Goal: Information Seeking & Learning: Learn about a topic

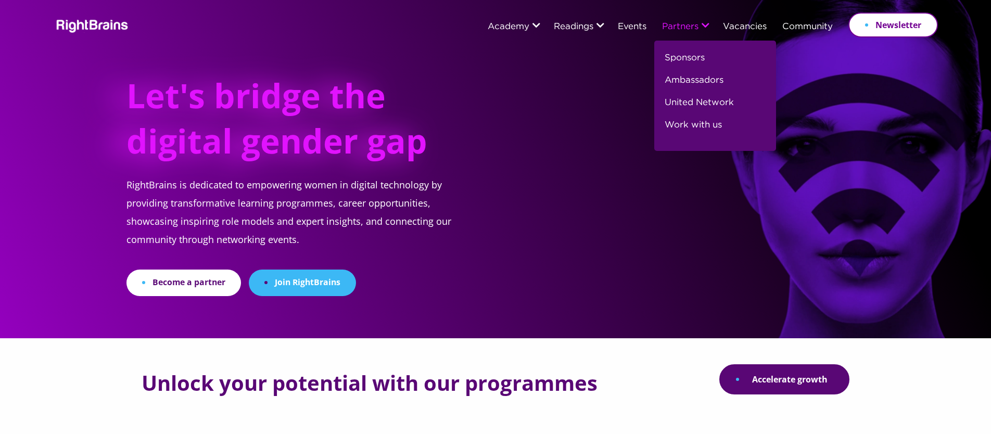
click at [689, 25] on link "Partners" at bounding box center [680, 26] width 36 height 9
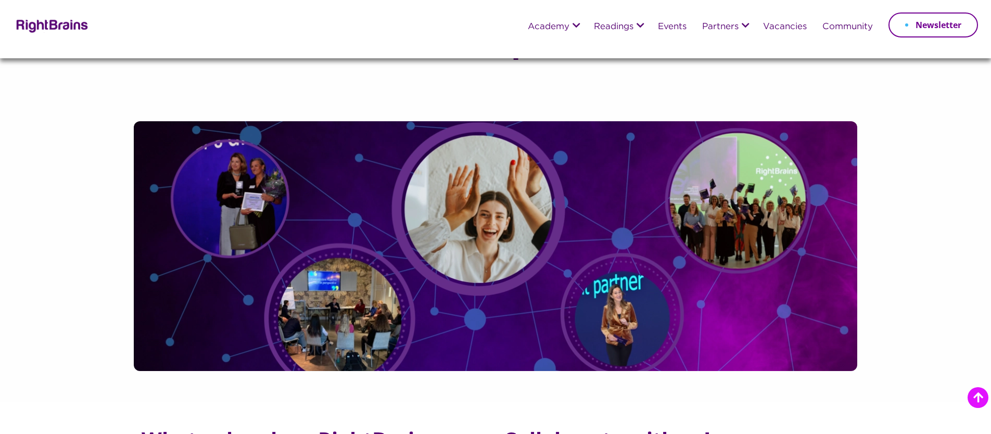
scroll to position [854, 0]
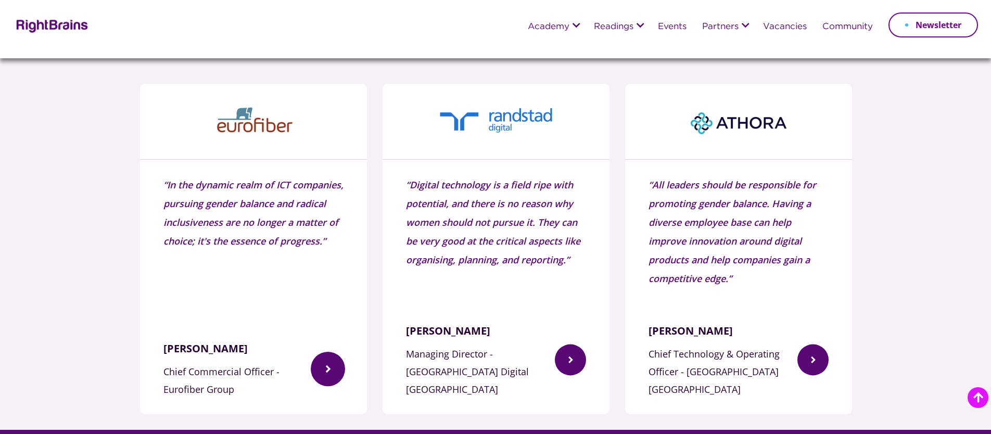
click at [322, 351] on img at bounding box center [328, 369] width 34 height 66
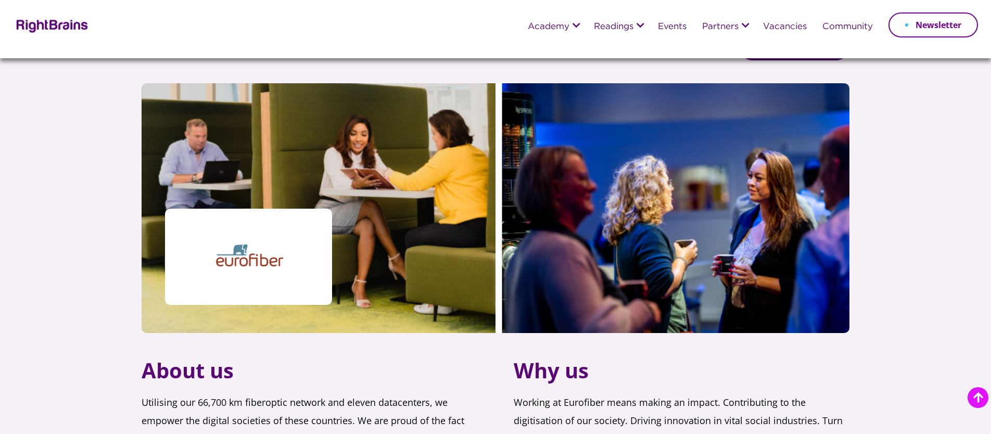
scroll to position [274, 0]
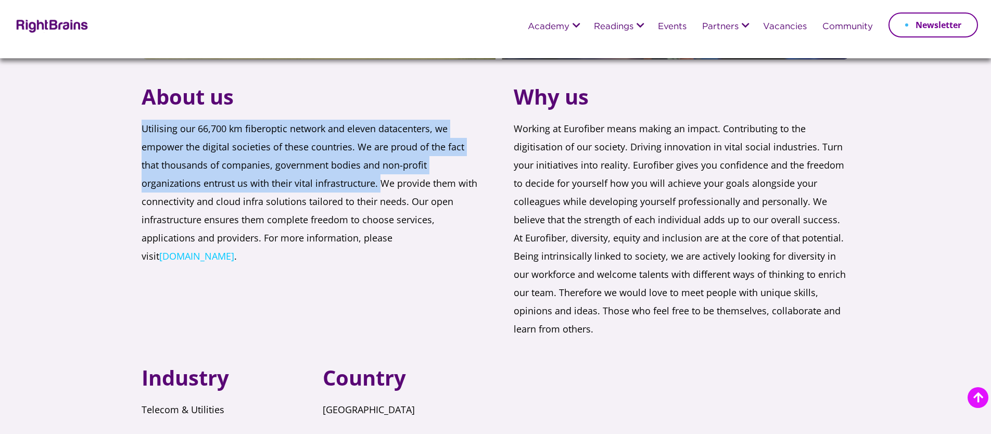
drag, startPoint x: 379, startPoint y: 186, endPoint x: 142, endPoint y: 130, distance: 244.0
click at [142, 130] on p "Utilising our 66,700 km fiberoptic network and eleven datacenters, we empower t…" at bounding box center [310, 200] width 336 height 161
copy p "Utilising our 66,700 km fiberoptic network and eleven datacenters, we empower t…"
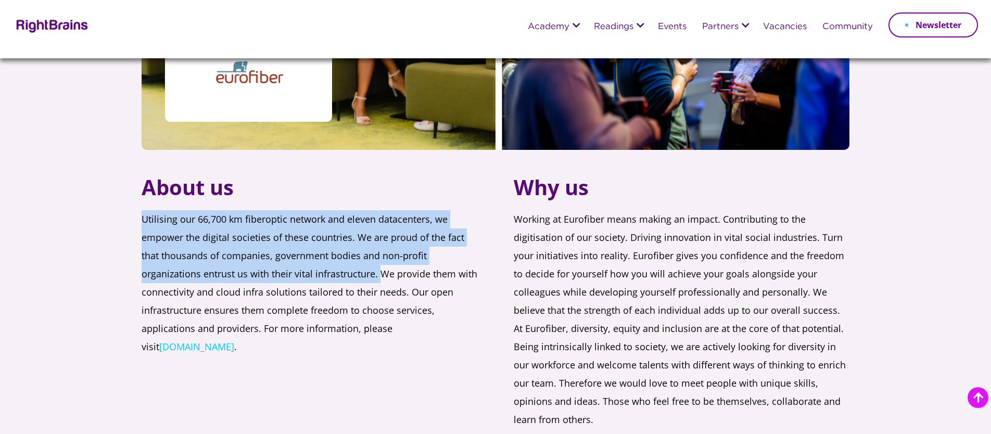
scroll to position [180, 0]
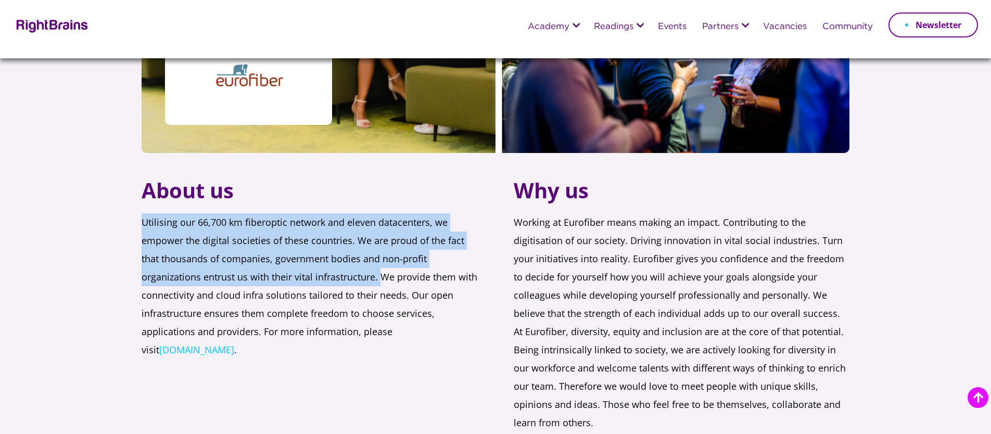
click at [377, 275] on p "Utilising our 66,700 km fiberoptic network and eleven datacenters, we empower t…" at bounding box center [310, 293] width 336 height 161
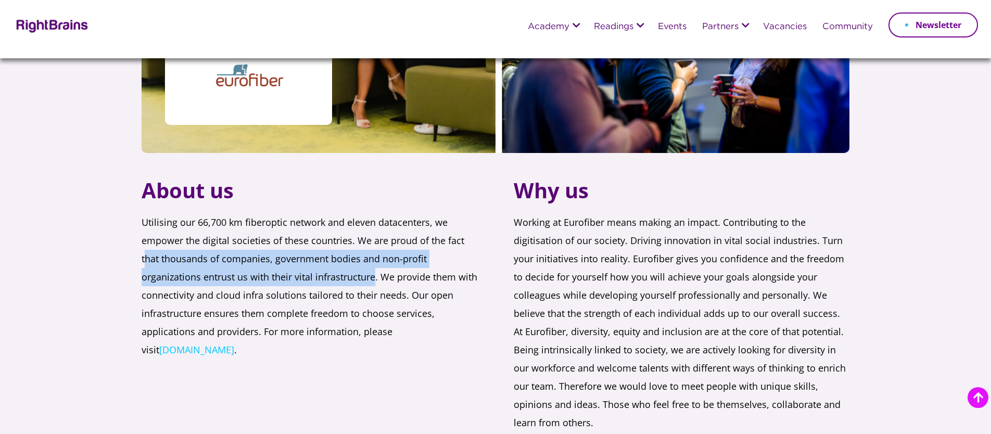
drag, startPoint x: 374, startPoint y: 277, endPoint x: 141, endPoint y: 242, distance: 235.9
click at [142, 251] on p "Utilising our 66,700 km fiberoptic network and eleven datacenters, we empower t…" at bounding box center [310, 293] width 336 height 161
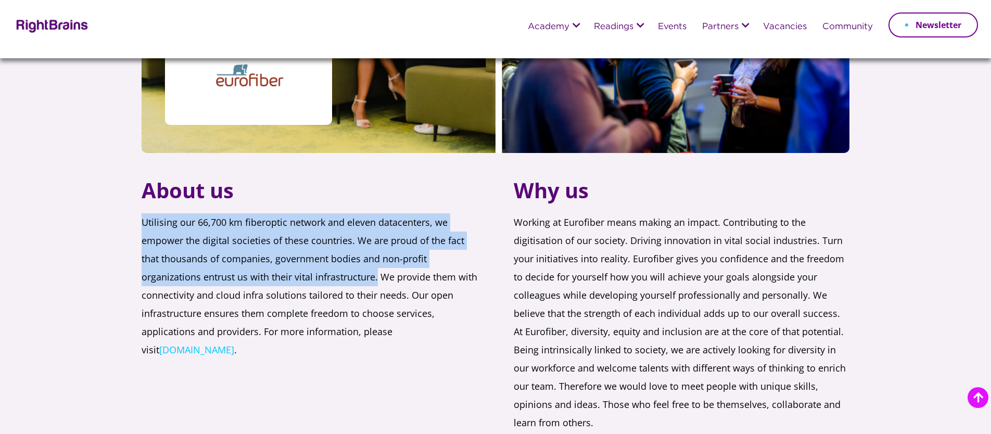
drag, startPoint x: 141, startPoint y: 222, endPoint x: 377, endPoint y: 279, distance: 242.7
click at [377, 279] on div "Eurofiber Back to partners About us Utilising our 66,700 km fiberoptic network …" at bounding box center [496, 179] width 724 height 667
copy p "Utilising our 66,700 km fiberoptic network and eleven datacenters, we empower t…"
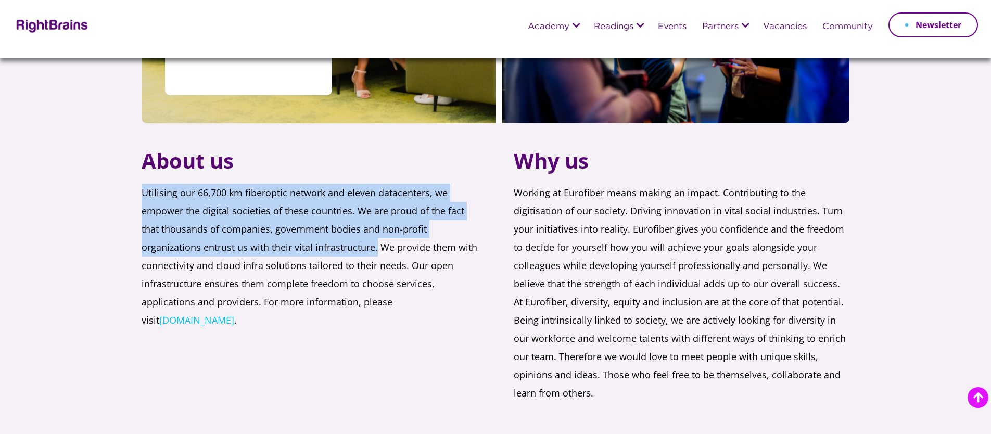
scroll to position [211, 0]
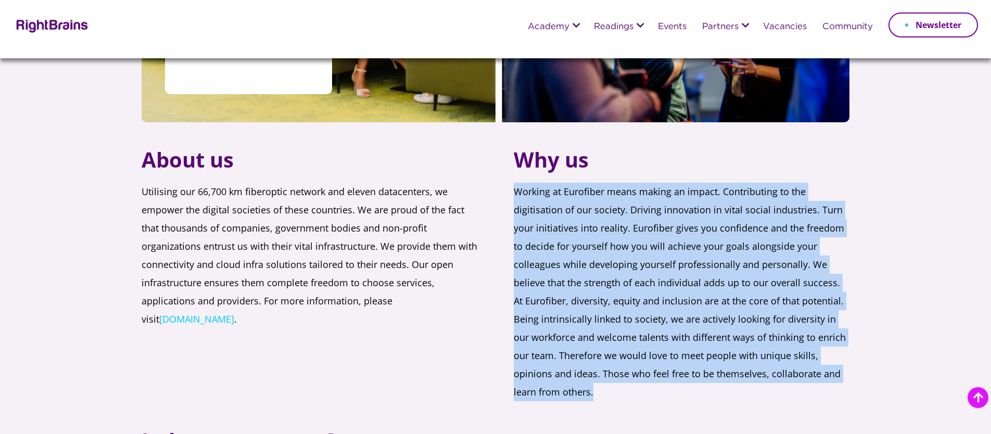
drag, startPoint x: 515, startPoint y: 191, endPoint x: 550, endPoint y: 416, distance: 227.2
click at [550, 416] on p "Working at Eurofiber means making an impact. Contributing to the digitisation o…" at bounding box center [682, 300] width 336 height 234
copy p "Working at Eurofiber means making an impact. Contributing to the digitisation o…"
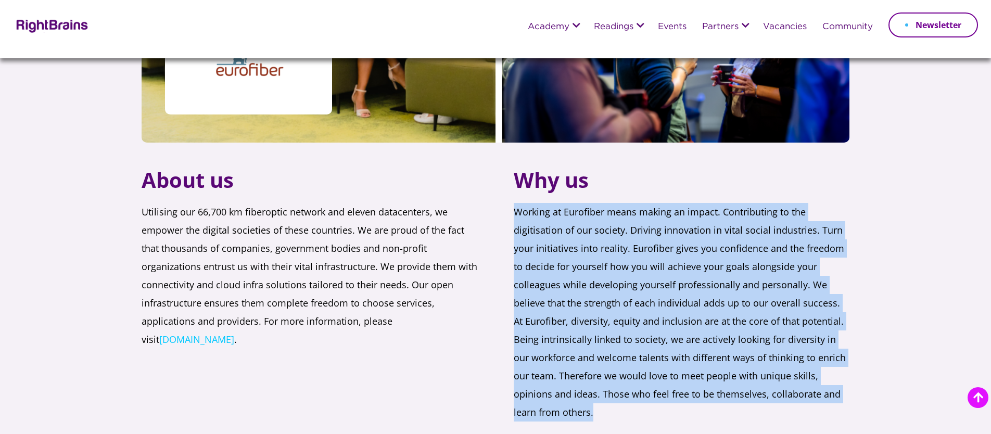
scroll to position [190, 0]
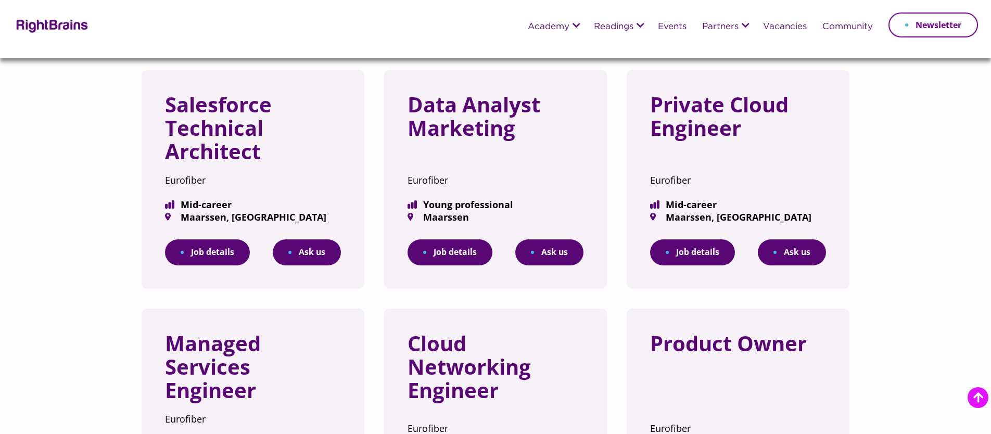
scroll to position [718, 0]
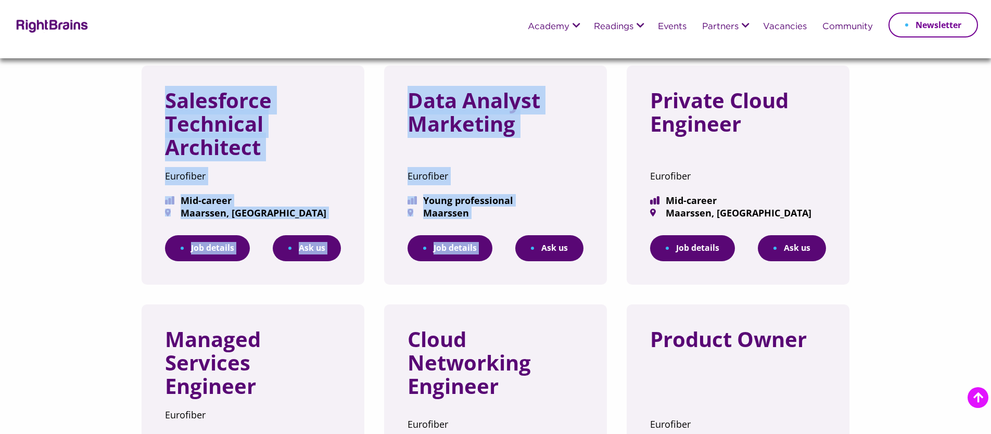
drag, startPoint x: 166, startPoint y: 96, endPoint x: 487, endPoint y: 215, distance: 342.7
click at [504, 218] on div "Salesforce Technical Architect Eurofiber Mid-career Maarssen, NL Job details As…" at bounding box center [496, 419] width 708 height 707
click at [295, 154] on h3 "Salesforce Technical Architect" at bounding box center [253, 128] width 176 height 78
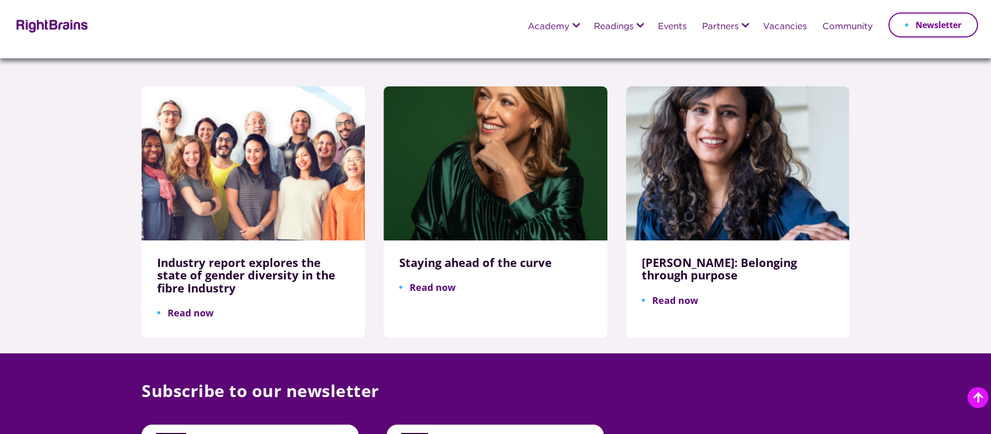
scroll to position [1516, 0]
click at [199, 306] on link "Read now" at bounding box center [187, 312] width 61 height 12
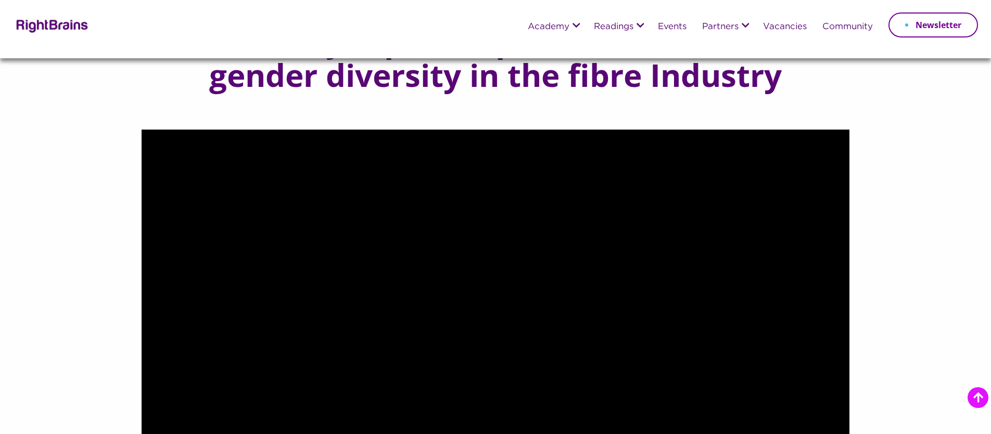
scroll to position [514, 0]
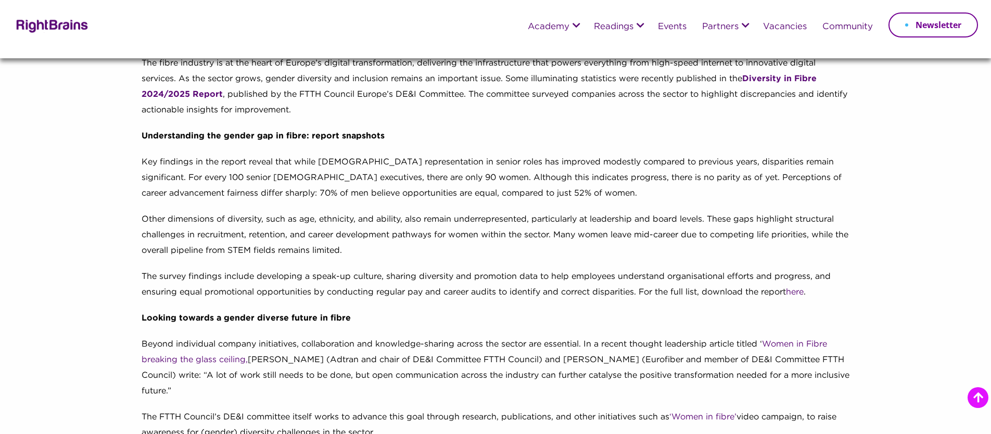
click at [316, 290] on p "The survey findings include developing a speak-up culture, sharing diversity an…" at bounding box center [496, 290] width 708 height 42
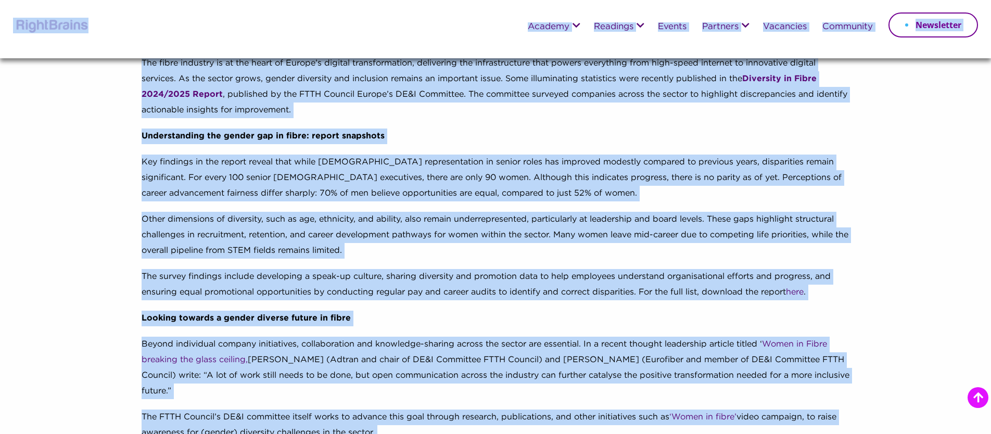
copy div "Academy Digital Leadership Programme Digital Talent Programme Masterclass: Lead…"
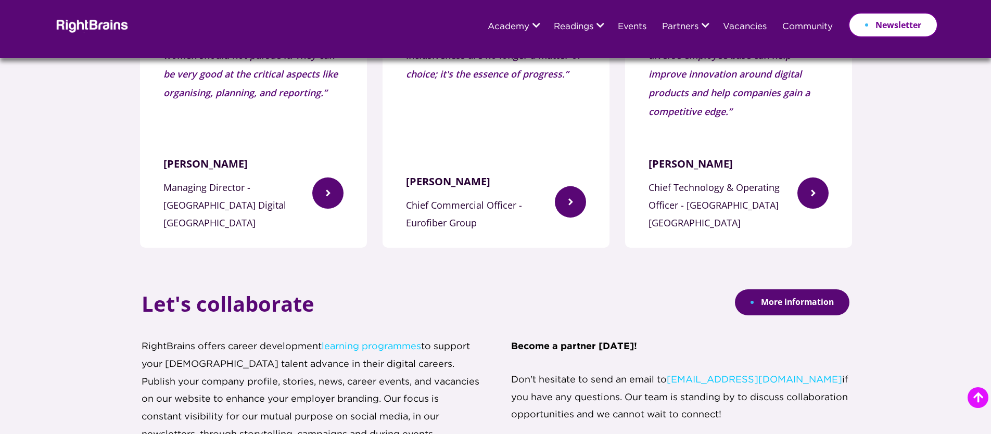
scroll to position [1703, 0]
